Goal: Obtain resource: Obtain resource

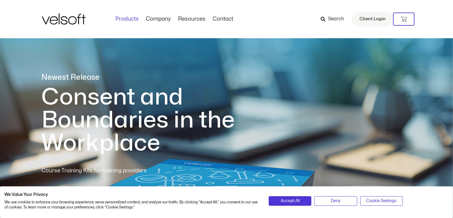
click at [132, 19] on link "Products" at bounding box center [127, 19] width 30 height 7
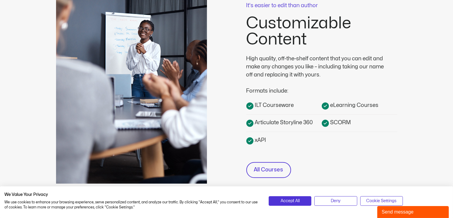
scroll to position [178, 0]
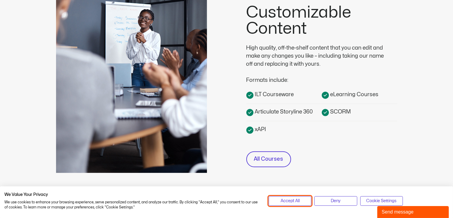
click at [290, 198] on span "Accept All" at bounding box center [290, 200] width 19 height 7
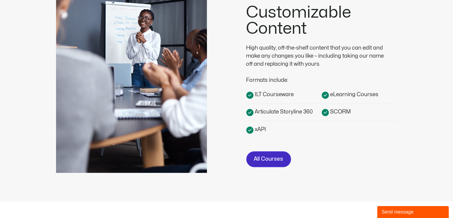
click at [280, 156] on span "All Courses" at bounding box center [268, 159] width 29 height 9
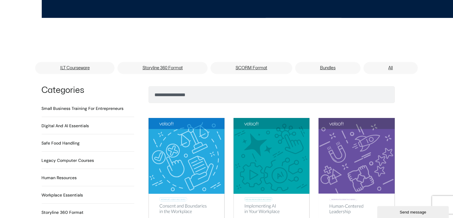
scroll to position [370, 0]
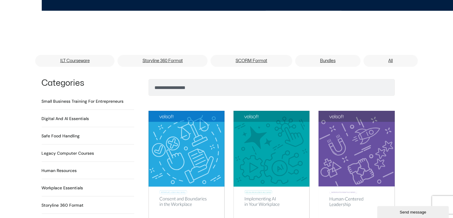
drag, startPoint x: 456, startPoint y: 12, endPoint x: 456, endPoint y: 37, distance: 25.1
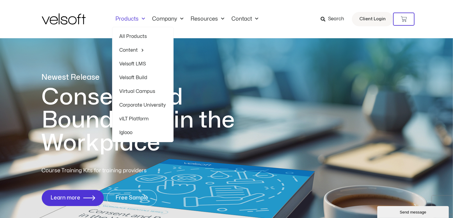
click at [144, 18] on span "Menu" at bounding box center [142, 19] width 6 height 10
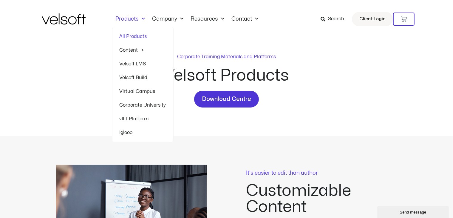
click at [141, 19] on span "Menu" at bounding box center [142, 19] width 6 height 10
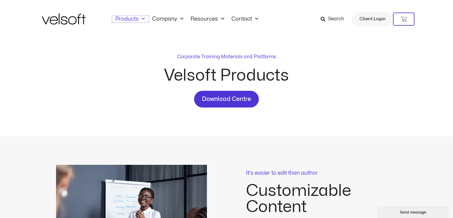
click at [143, 17] on span "Menu" at bounding box center [142, 19] width 6 height 10
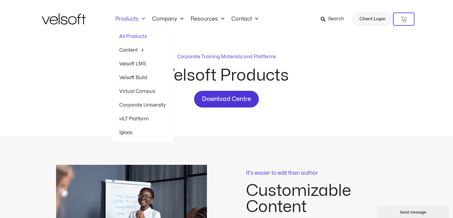
click at [130, 35] on link "All Products" at bounding box center [143, 37] width 47 height 14
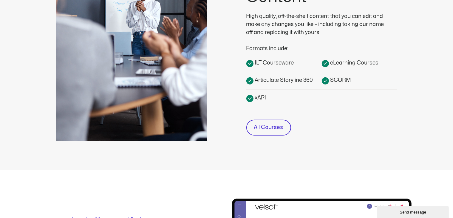
scroll to position [214, 0]
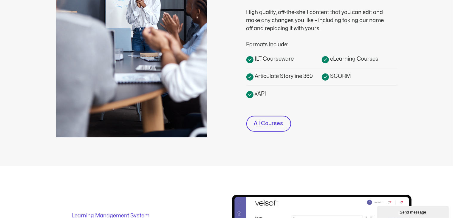
click at [274, 59] on span "ILT Courseware" at bounding box center [274, 59] width 41 height 8
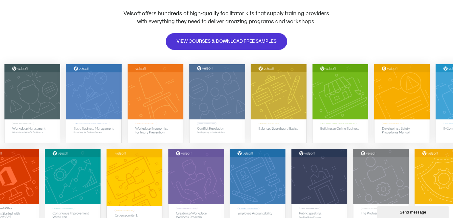
scroll to position [89, 0]
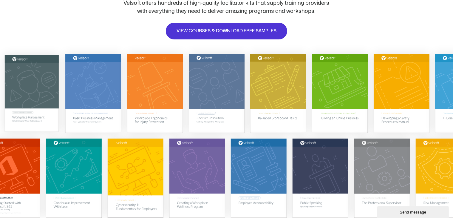
click at [45, 83] on img at bounding box center [32, 93] width 54 height 77
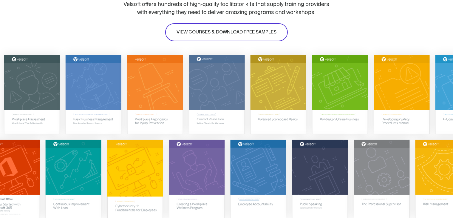
click at [213, 31] on span "VIEW COURSES & DOWNLOAD FREE SAMPLES" at bounding box center [227, 32] width 100 height 7
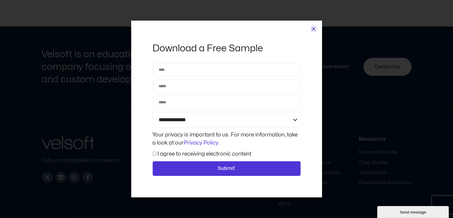
scroll to position [2816, 0]
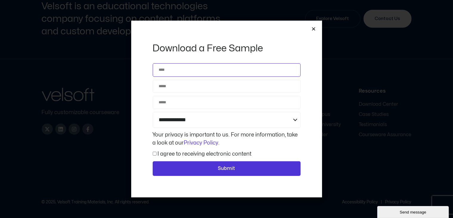
click at [193, 72] on input "Name" at bounding box center [227, 69] width 148 height 13
type input "*********"
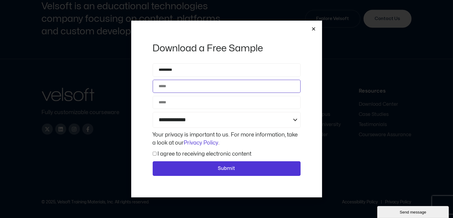
click at [183, 90] on input "Email" at bounding box center [227, 86] width 148 height 13
type input "**********"
click at [176, 103] on input "Phone" at bounding box center [227, 102] width 148 height 13
type input "**********"
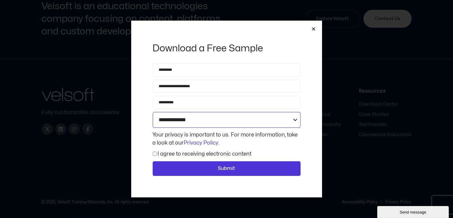
click at [174, 119] on select "**********" at bounding box center [227, 120] width 148 height 16
select select "**********"
click at [153, 112] on select "**********" at bounding box center [227, 120] width 148 height 16
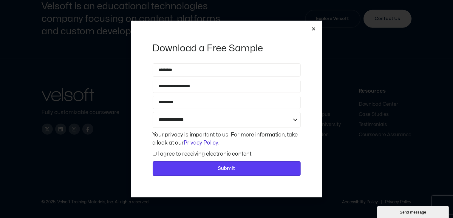
click at [211, 166] on span "Submit" at bounding box center [226, 169] width 132 height 8
click at [213, 165] on span "Submit" at bounding box center [226, 169] width 132 height 8
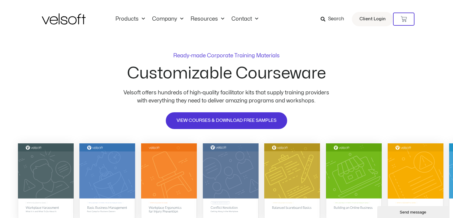
scroll to position [6, 0]
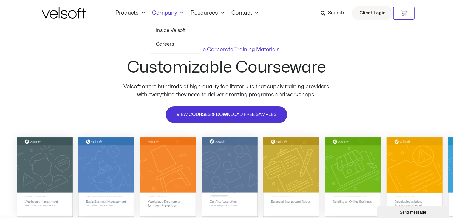
click at [182, 14] on span "Menu" at bounding box center [180, 13] width 6 height 10
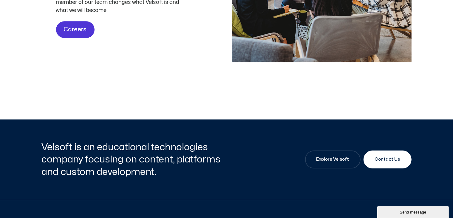
scroll to position [1886, 0]
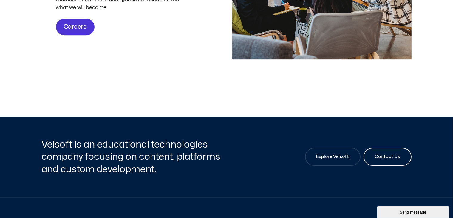
click at [381, 160] on span "Contact Us" at bounding box center [387, 156] width 25 height 7
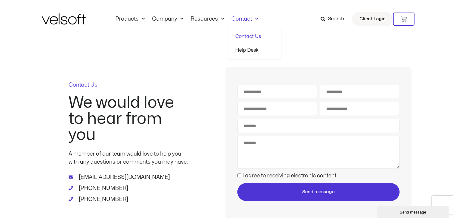
click at [255, 16] on span "Menu" at bounding box center [255, 19] width 6 height 10
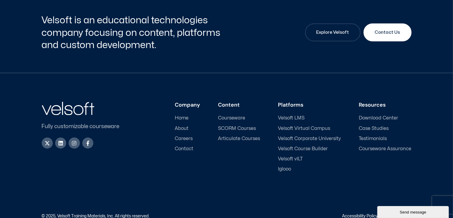
scroll to position [925, 0]
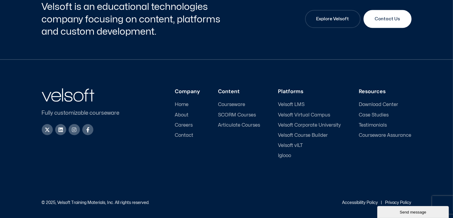
click at [184, 132] on span "Contact" at bounding box center [184, 135] width 18 height 6
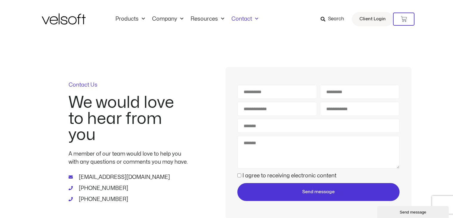
drag, startPoint x: 456, startPoint y: 28, endPoint x: 306, endPoint y: 40, distance: 150.2
click at [306, 40] on div "Contact Us We would love to hear from you A member of our team would love to he…" at bounding box center [227, 141] width 370 height 207
click at [253, 18] on span "Menu" at bounding box center [255, 19] width 6 height 10
click at [254, 18] on span "Menu" at bounding box center [255, 19] width 6 height 10
drag, startPoint x: 97, startPoint y: 83, endPoint x: 64, endPoint y: 87, distance: 33.0
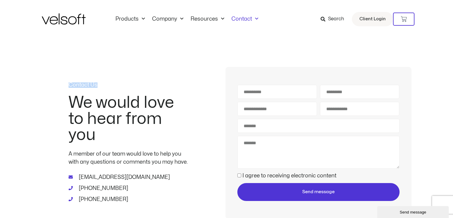
click at [64, 87] on div "Contact Us We would love to hear from you A member of our team would love to he…" at bounding box center [128, 143] width 173 height 152
click at [177, 37] on link "Inside Velsoft" at bounding box center [175, 37] width 39 height 14
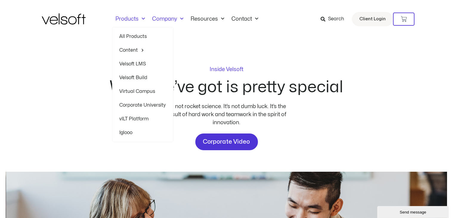
click at [143, 19] on span "Menu" at bounding box center [142, 19] width 6 height 10
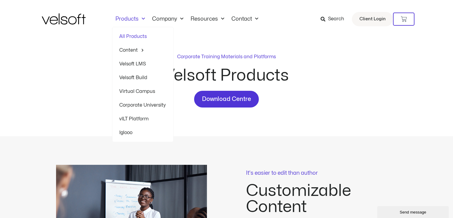
click at [142, 21] on span "Menu" at bounding box center [142, 19] width 6 height 10
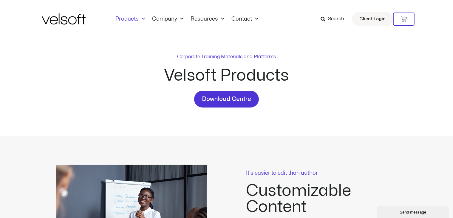
click at [142, 21] on span "Menu" at bounding box center [142, 19] width 6 height 10
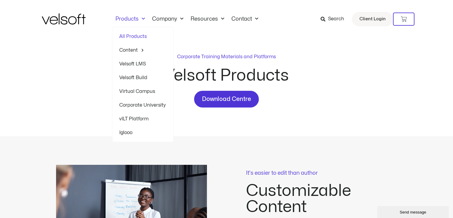
click at [142, 18] on span "Menu" at bounding box center [142, 19] width 6 height 10
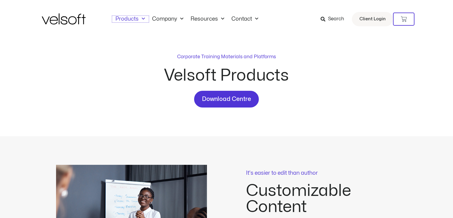
click at [142, 18] on span "Menu" at bounding box center [142, 19] width 6 height 10
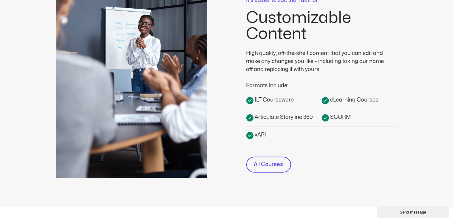
scroll to position [174, 0]
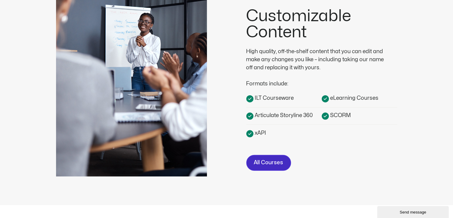
click at [280, 165] on span "All Courses" at bounding box center [268, 162] width 29 height 9
